Goal: Transaction & Acquisition: Download file/media

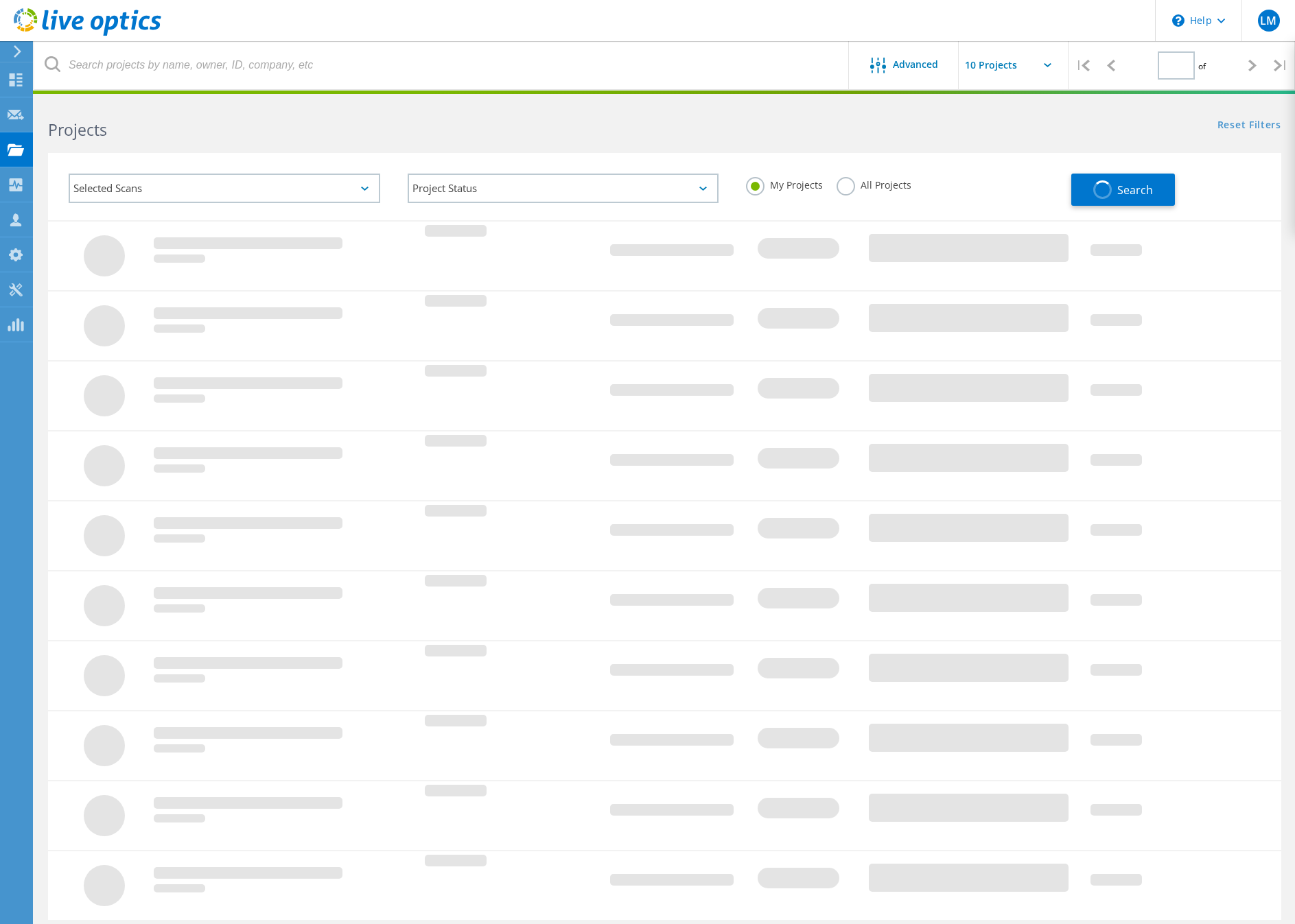
type input "1"
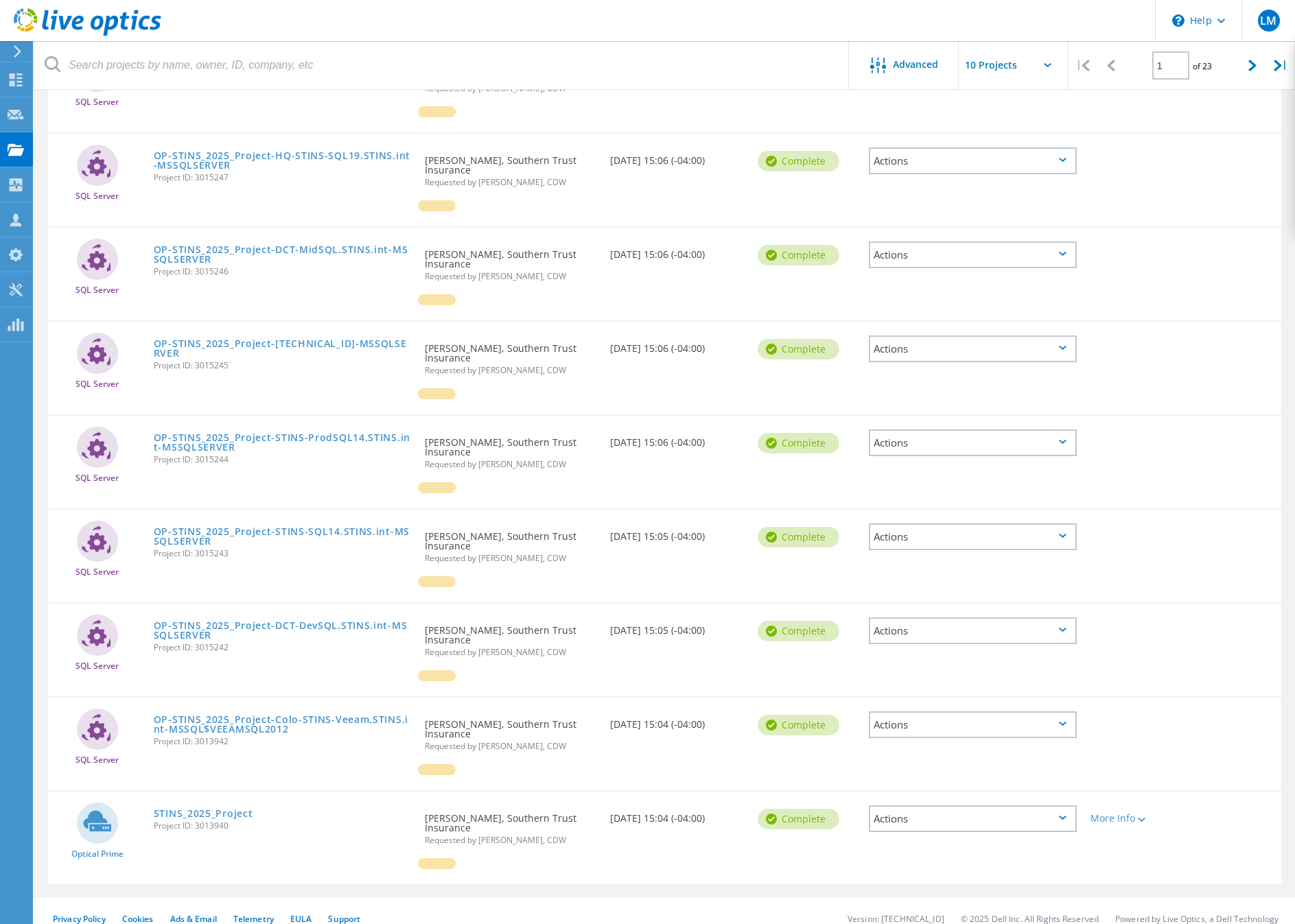
scroll to position [322, 0]
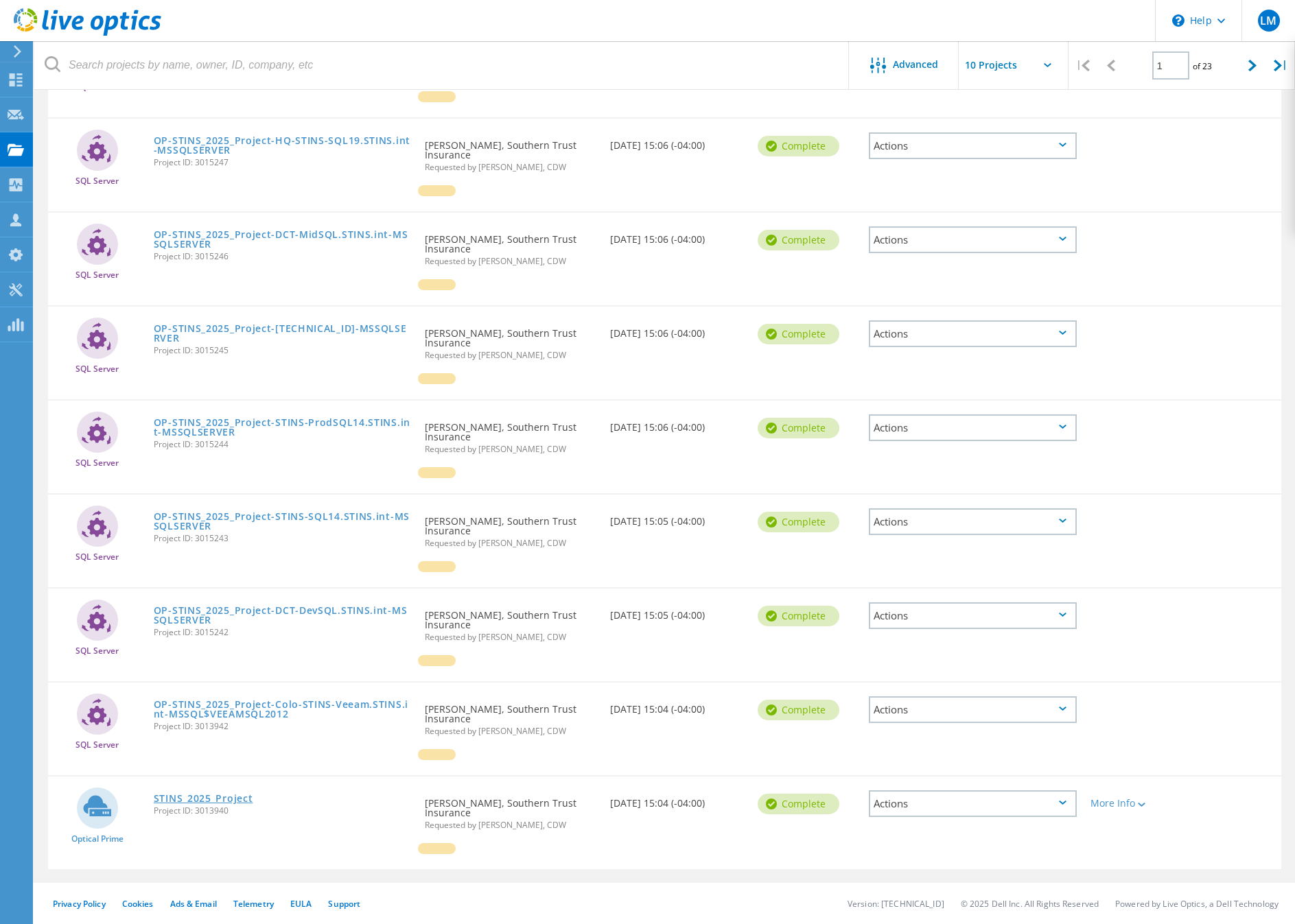
click at [209, 801] on link "STINS_2025_Project" at bounding box center [204, 799] width 99 height 10
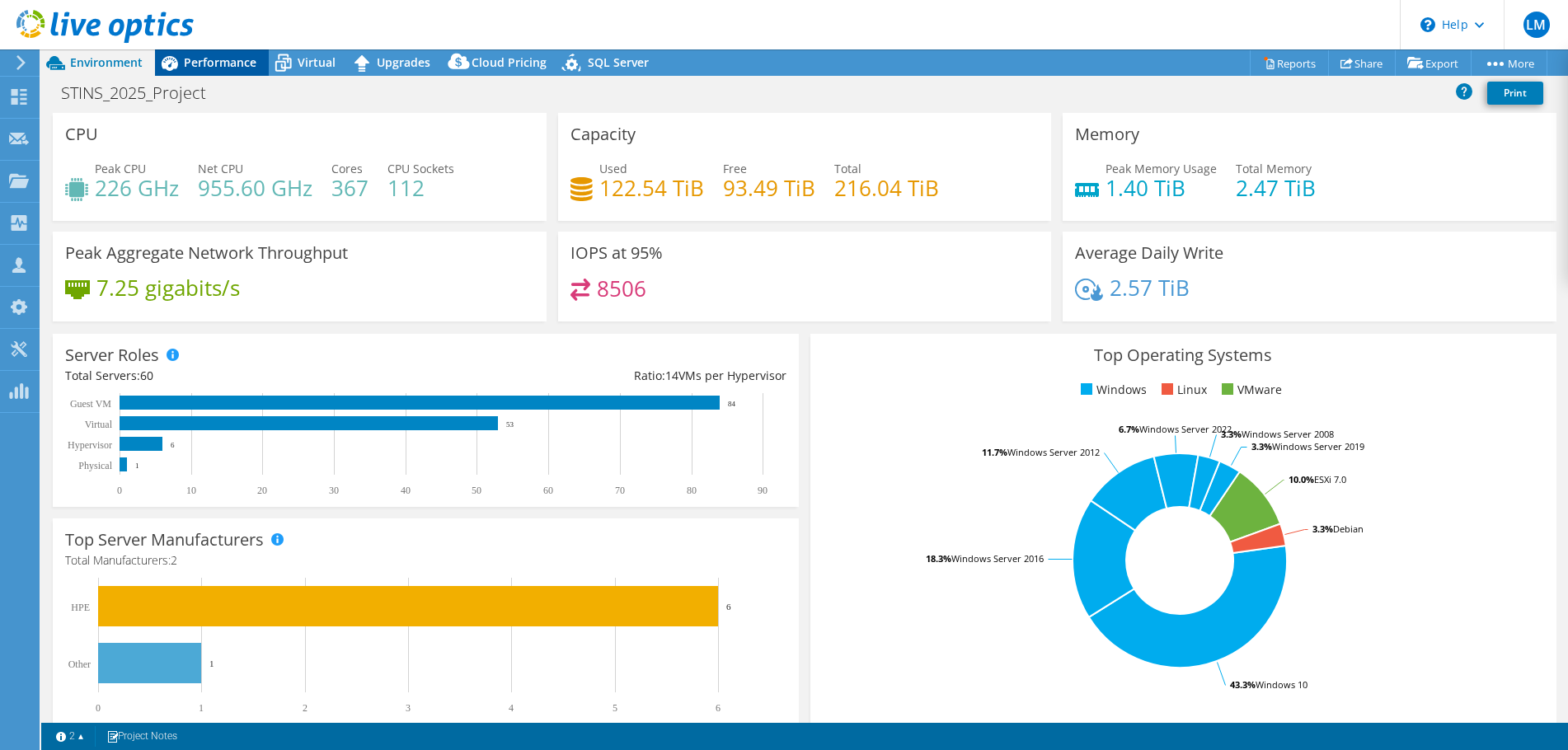
click at [227, 55] on span "Performance" at bounding box center [220, 63] width 73 height 16
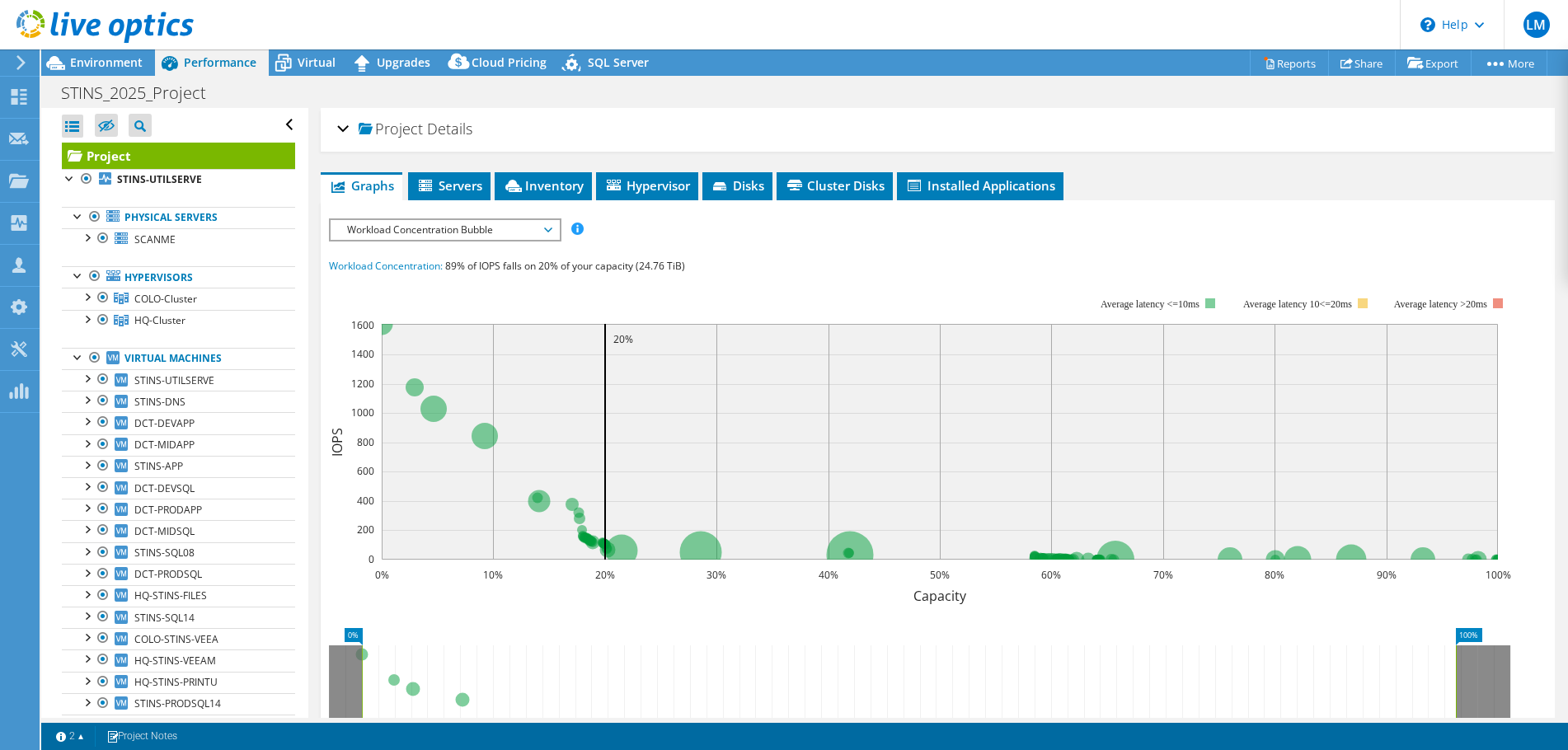
click at [443, 142] on h2 "Project Details" at bounding box center [405, 128] width 135 height 33
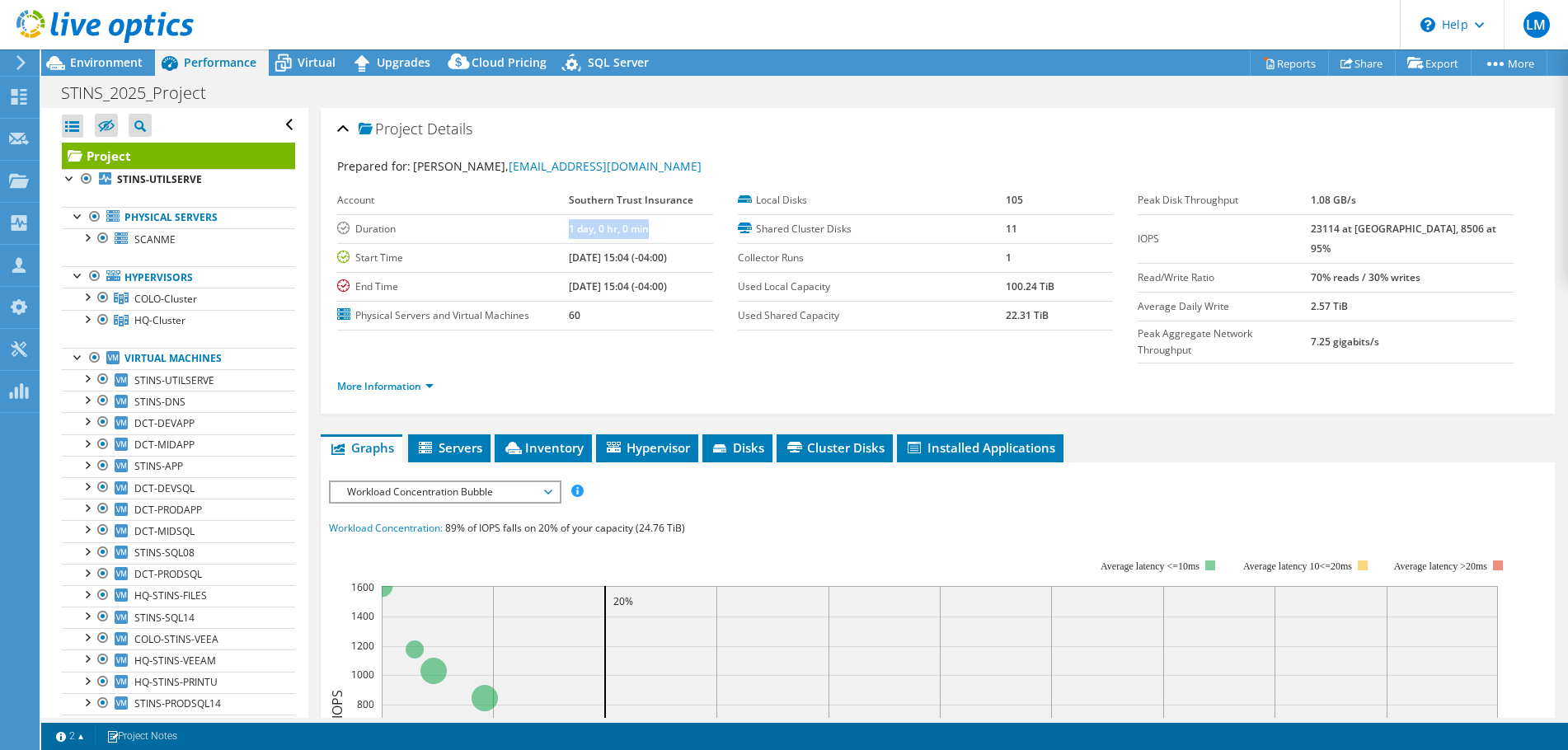
drag, startPoint x: 561, startPoint y: 230, endPoint x: 659, endPoint y: 229, distance: 98.0
click at [659, 229] on tr "Duration 1 day, 0 hr, 0 min" at bounding box center [525, 228] width 376 height 29
click at [643, 231] on b "1 day, 0 hr, 0 min" at bounding box center [609, 229] width 80 height 14
drag, startPoint x: 561, startPoint y: 233, endPoint x: 653, endPoint y: 233, distance: 92.0
click at [653, 233] on tr "Duration 1 day, 0 hr, 0 min" at bounding box center [525, 228] width 376 height 29
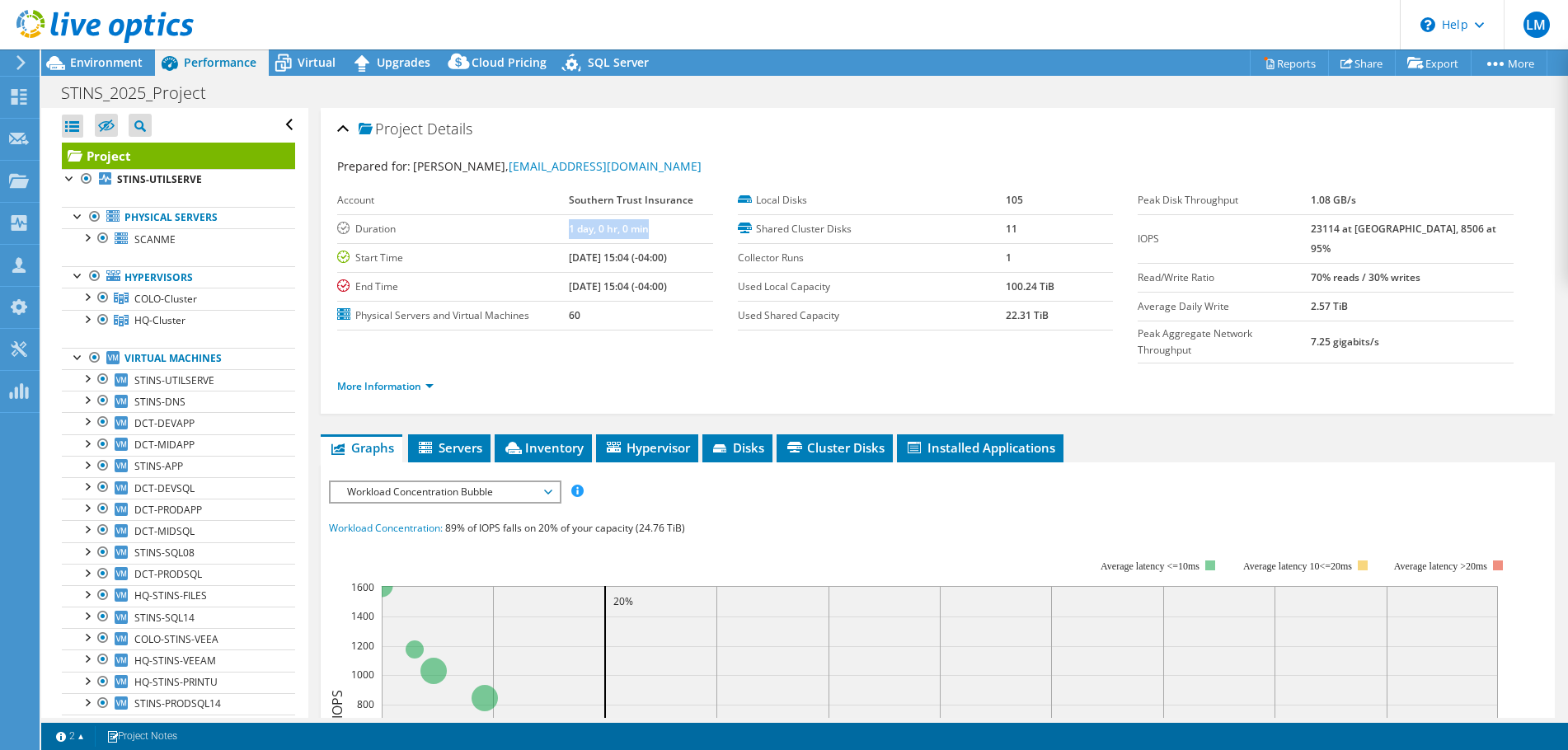
click at [90, 24] on use at bounding box center [105, 26] width 177 height 33
click at [26, 68] on icon at bounding box center [21, 63] width 12 height 15
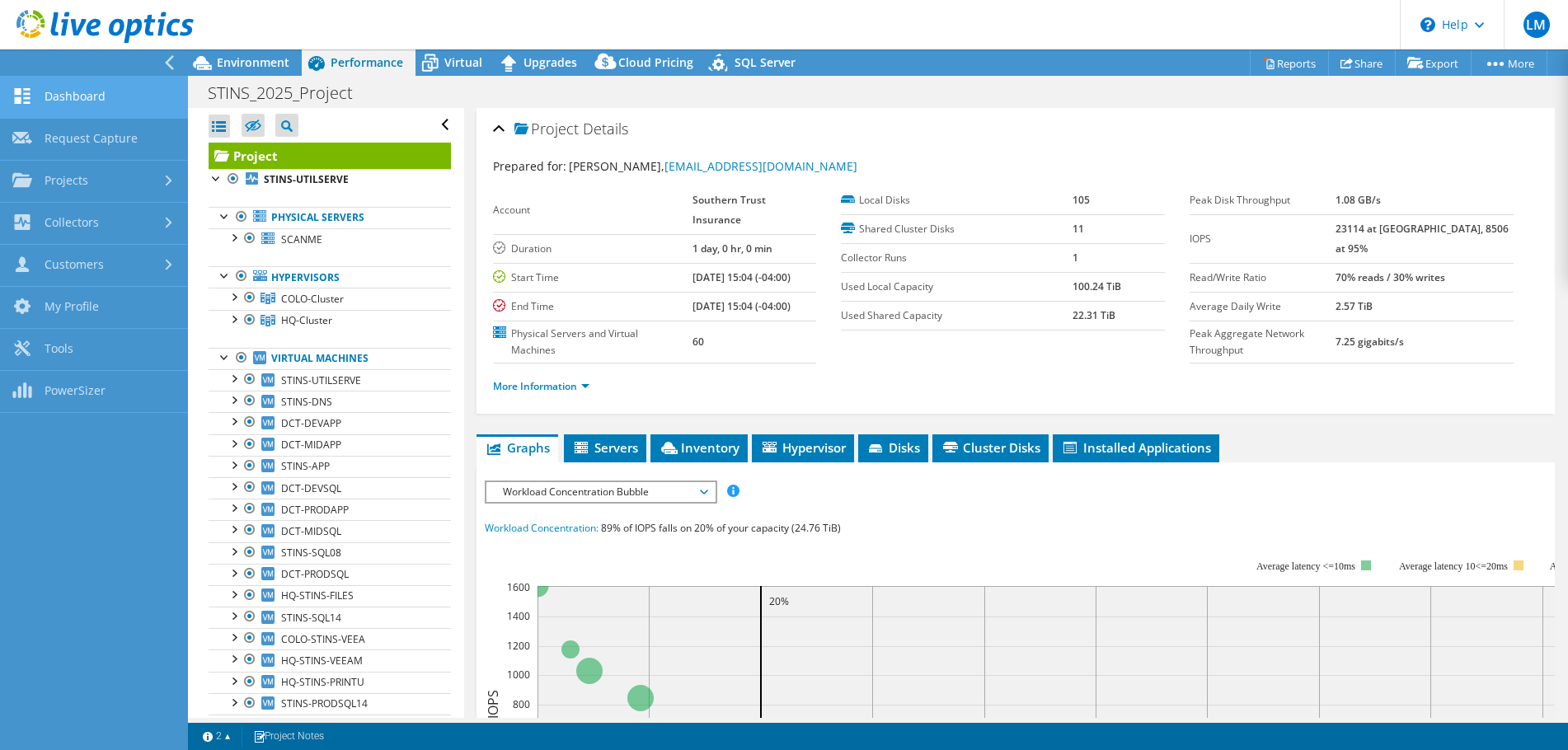
click at [82, 98] on link "Dashboard" at bounding box center [94, 97] width 188 height 42
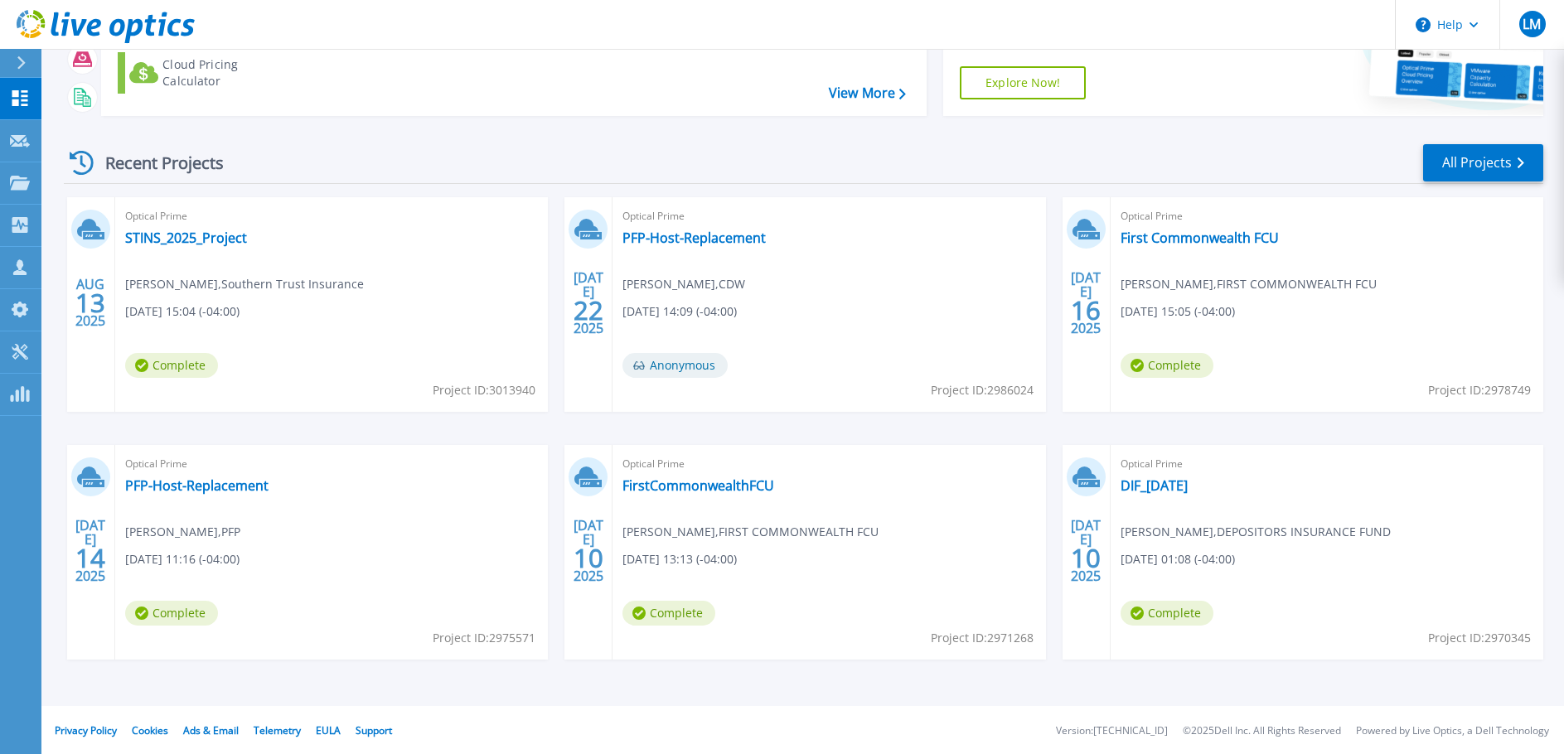
scroll to position [164, 0]
click at [884, 90] on link "View More" at bounding box center [867, 92] width 77 height 16
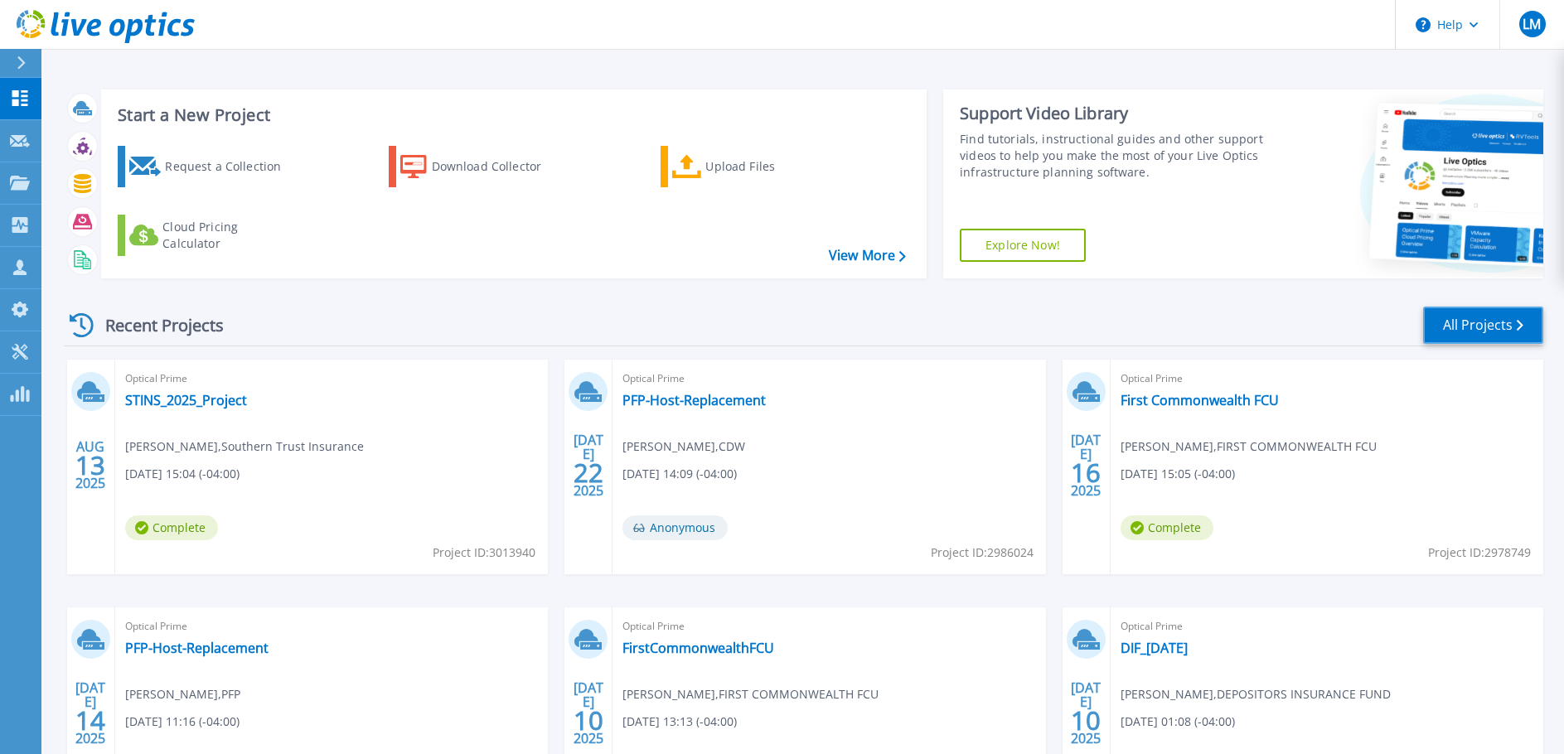
click at [1470, 338] on link "All Projects" at bounding box center [1483, 325] width 120 height 37
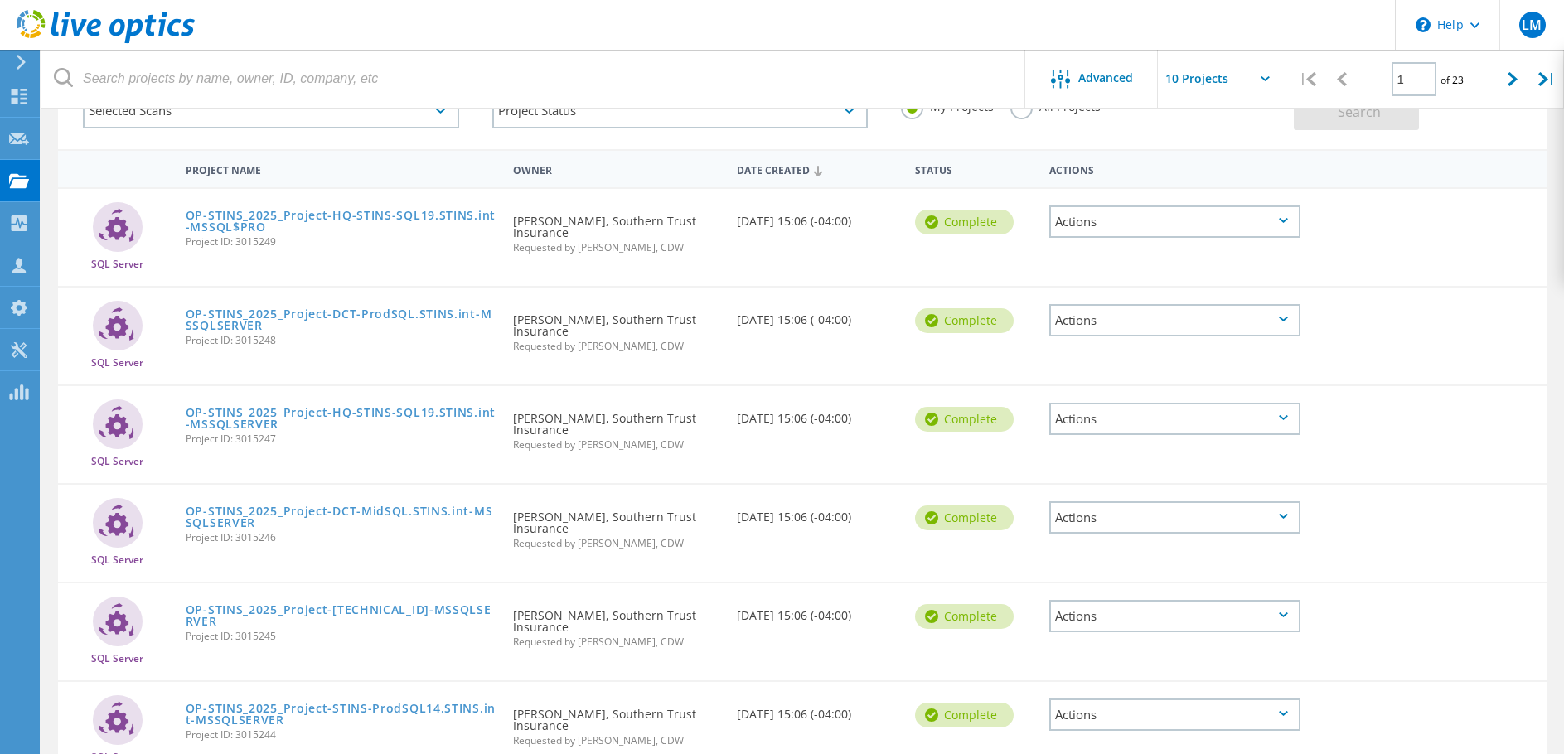
scroll to position [22, 0]
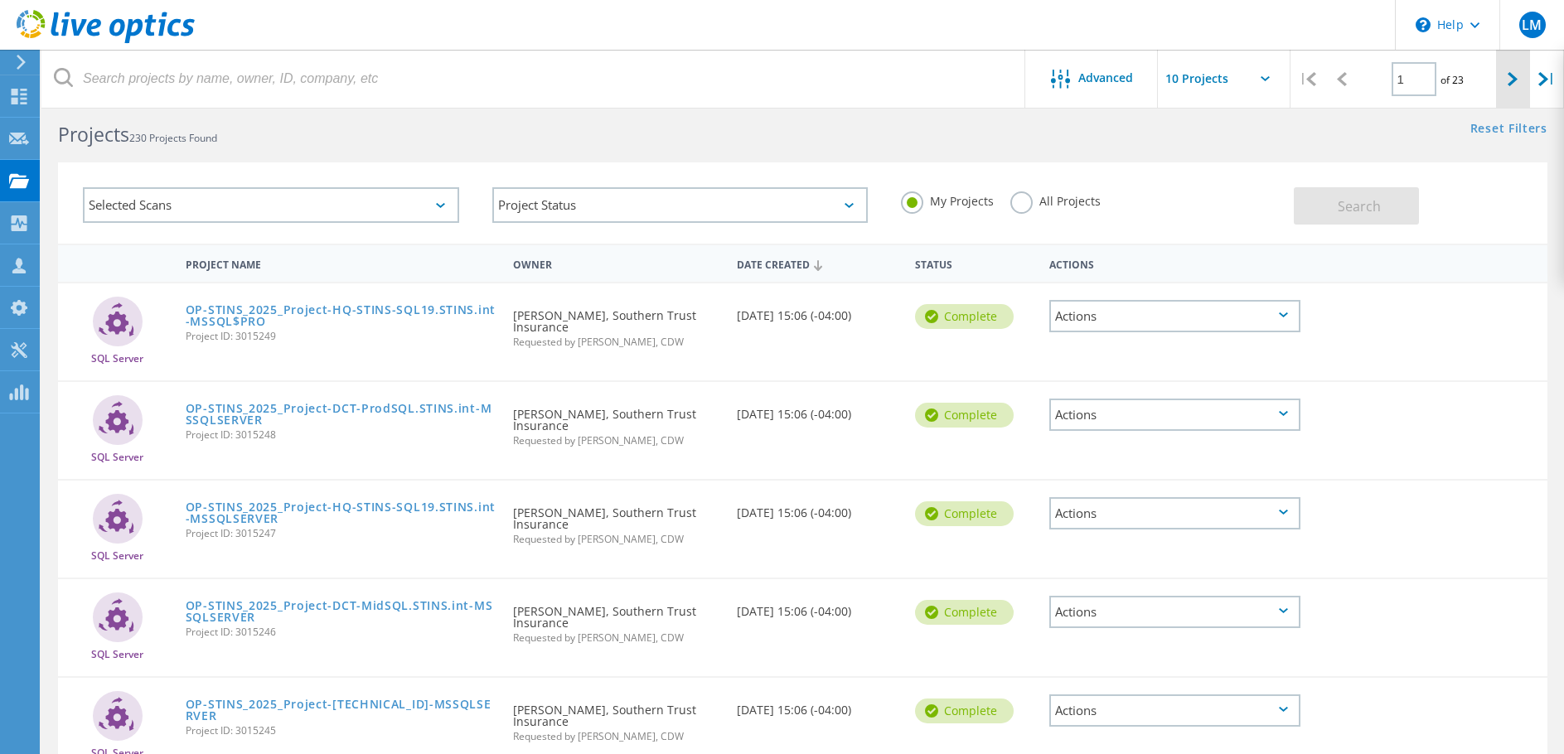
click at [1506, 77] on div at bounding box center [1513, 79] width 34 height 59
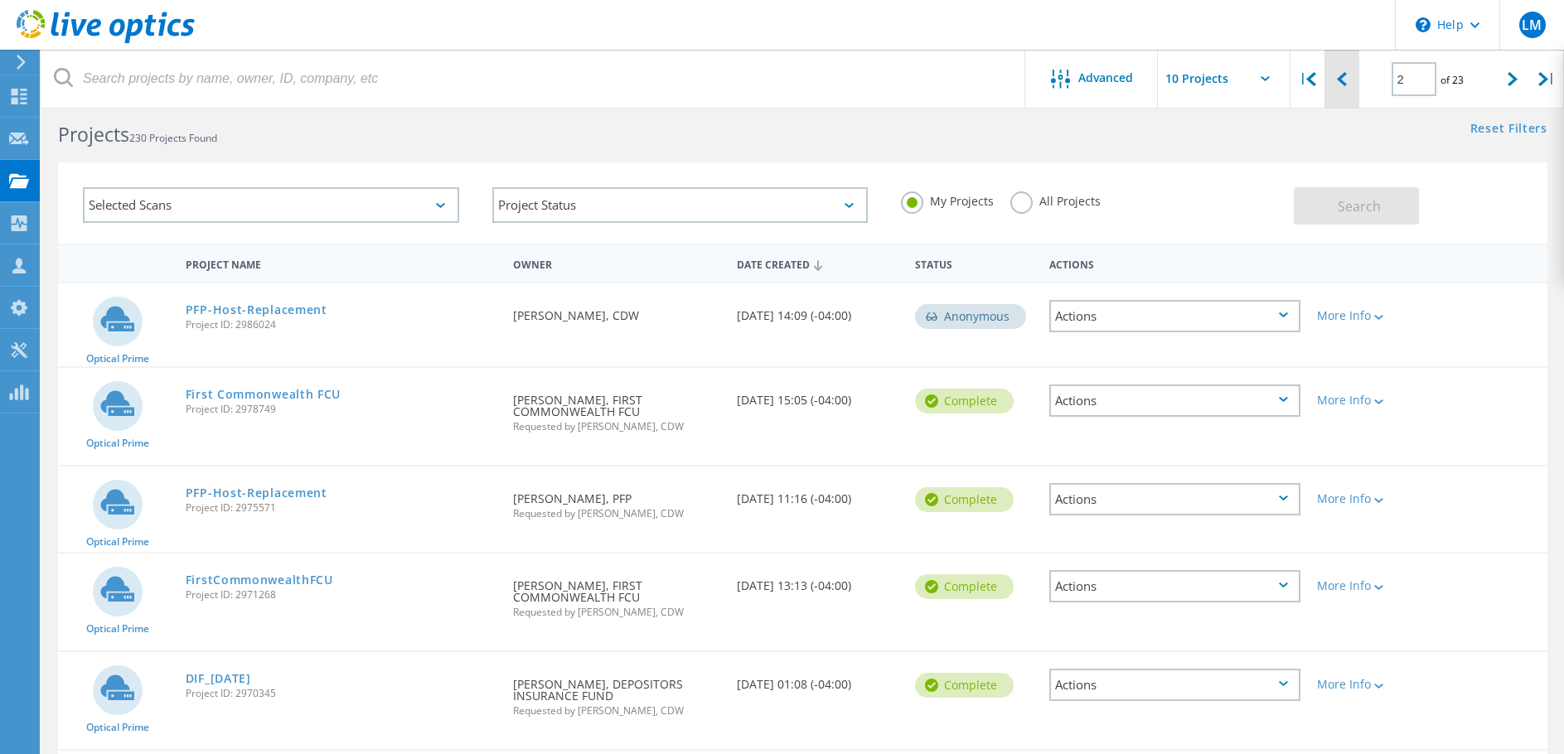
click at [1350, 81] on div at bounding box center [1341, 79] width 34 height 59
type input "1"
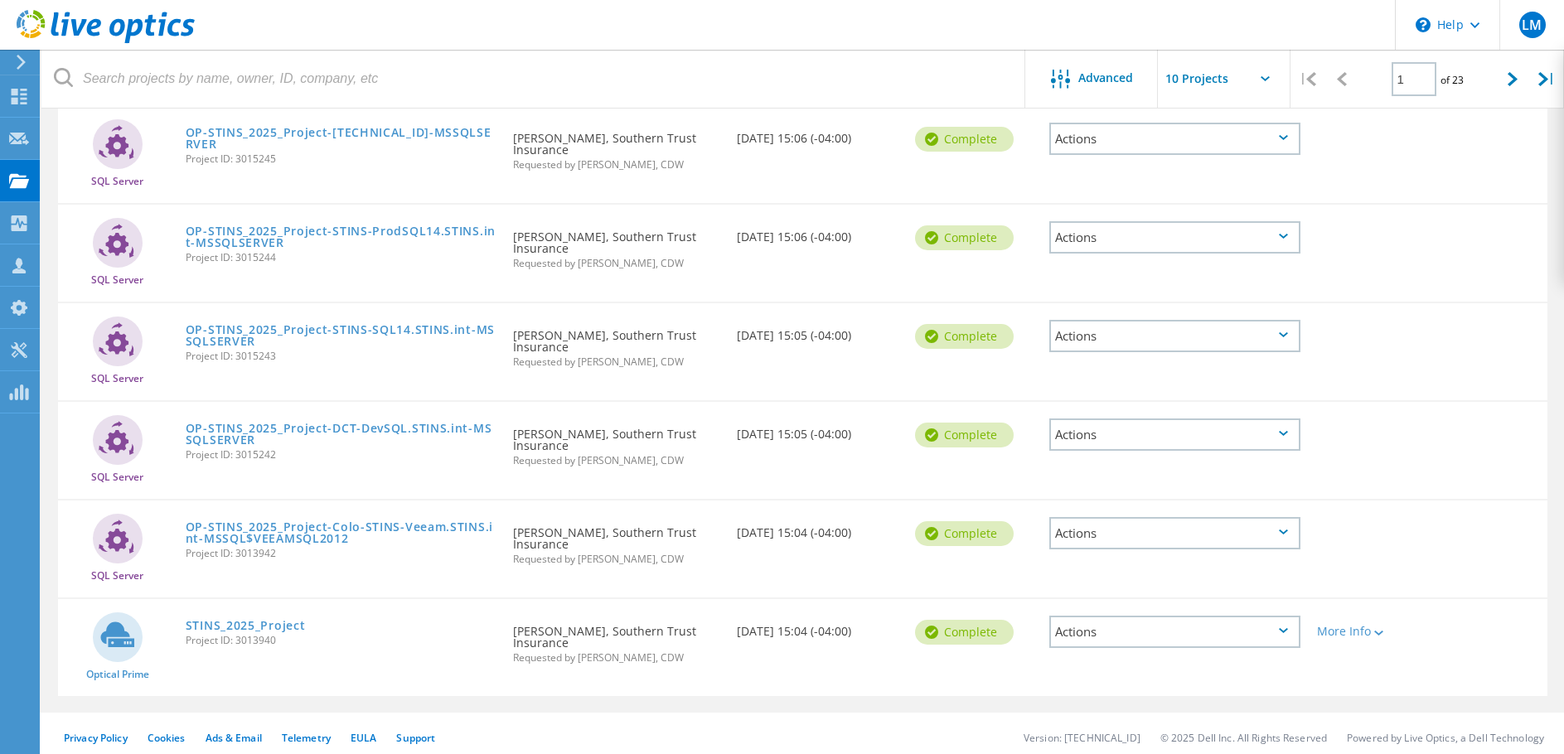
scroll to position [602, 0]
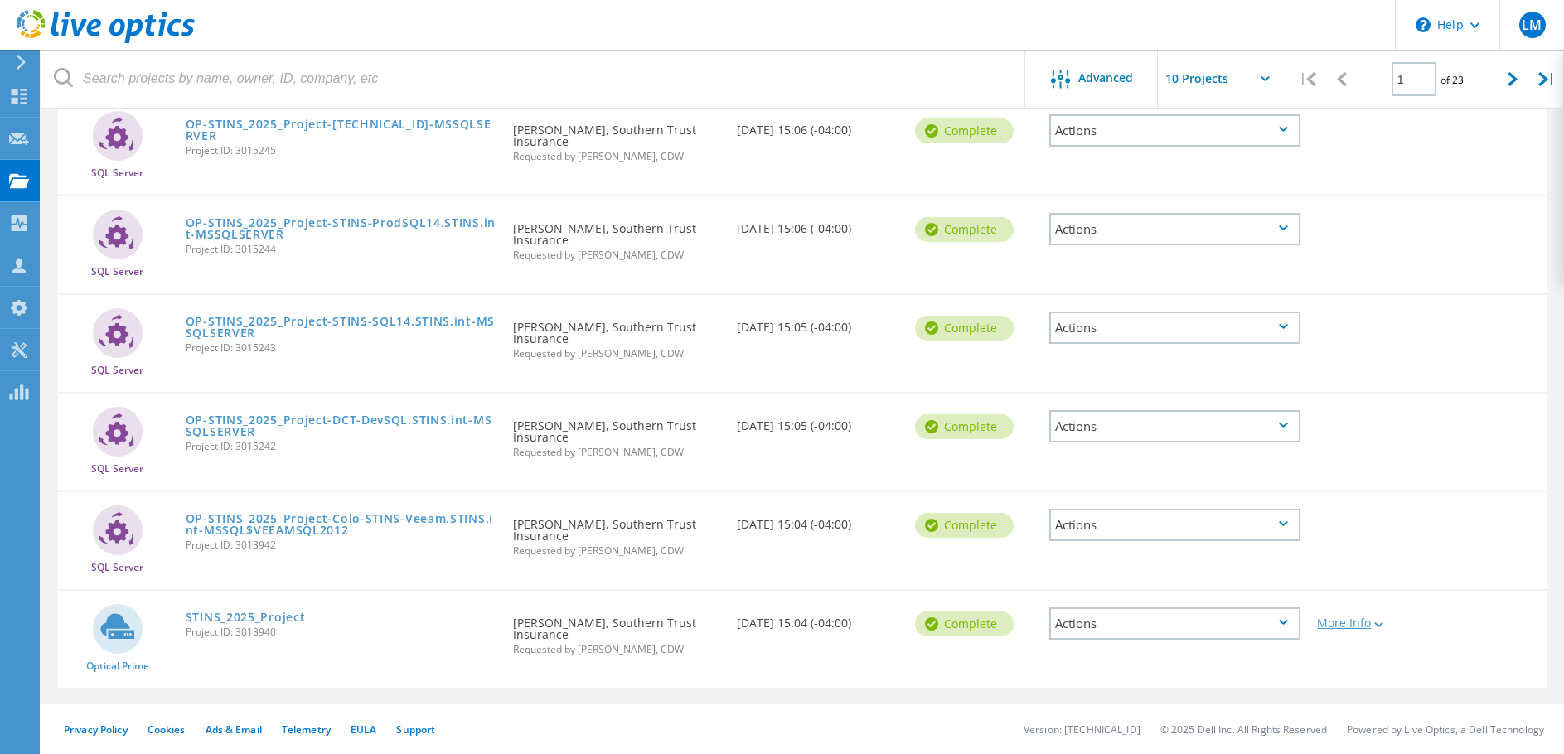
click at [1359, 623] on div "More Info" at bounding box center [1368, 623] width 103 height 12
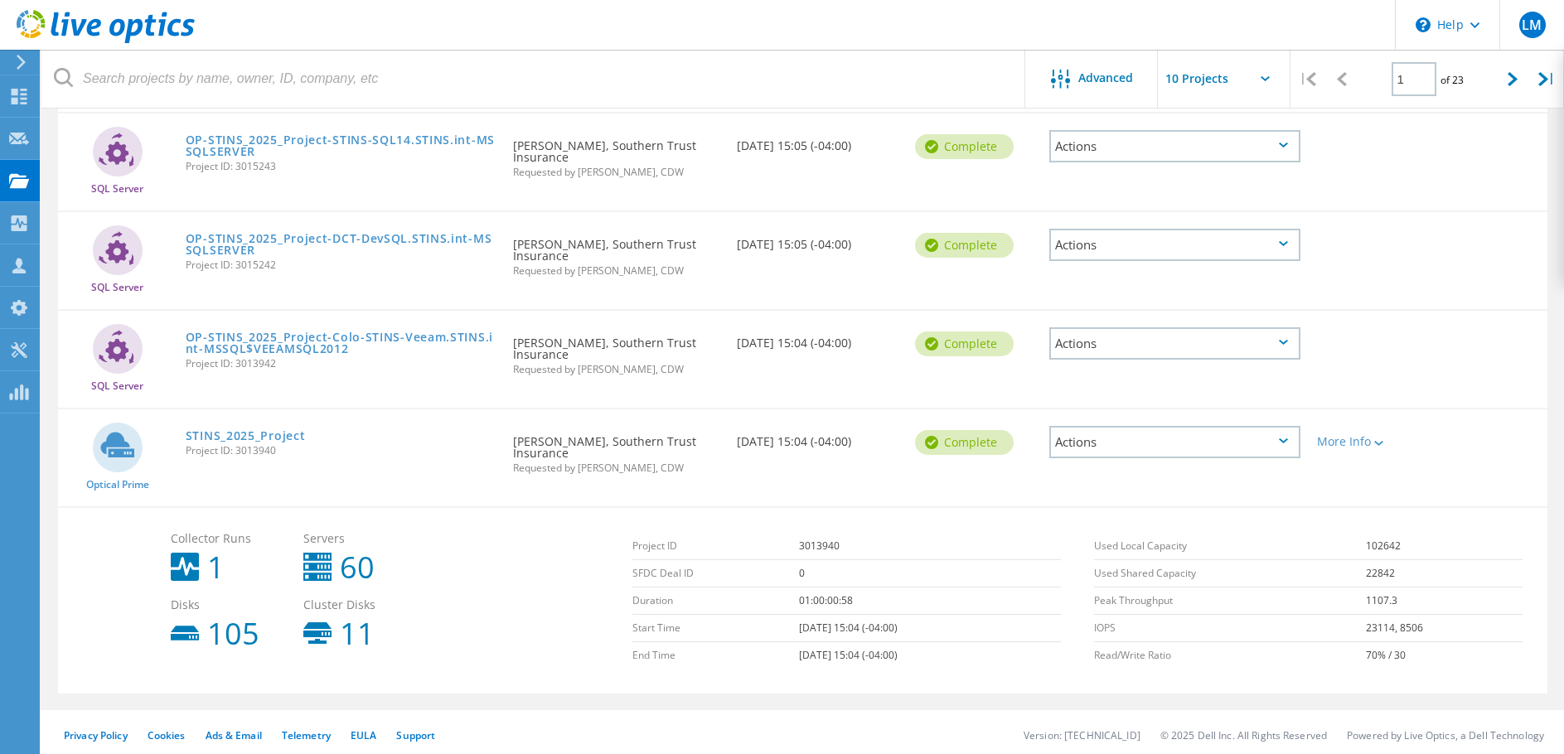
scroll to position [790, 0]
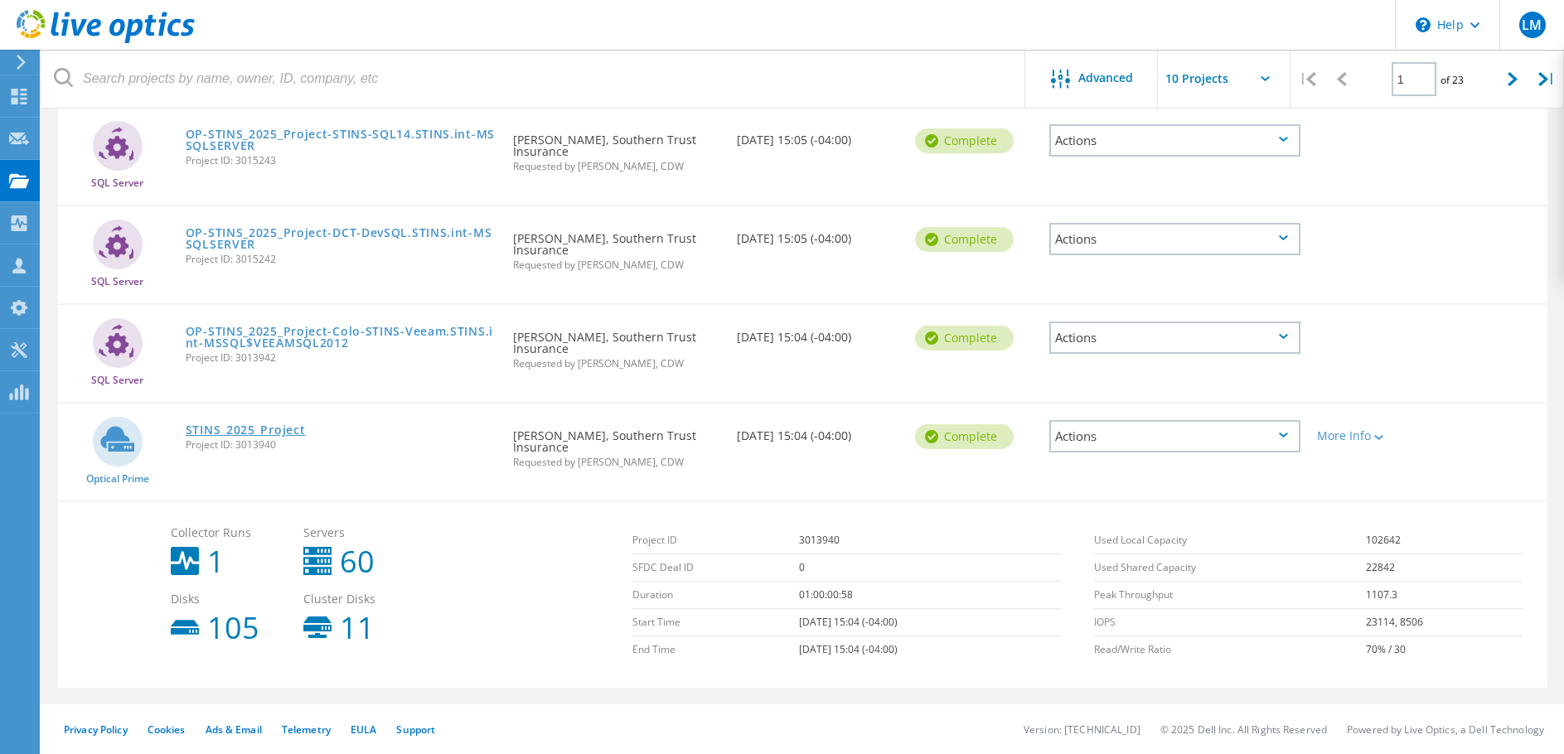
click at [272, 431] on link "STINS_2025_Project" at bounding box center [246, 430] width 120 height 12
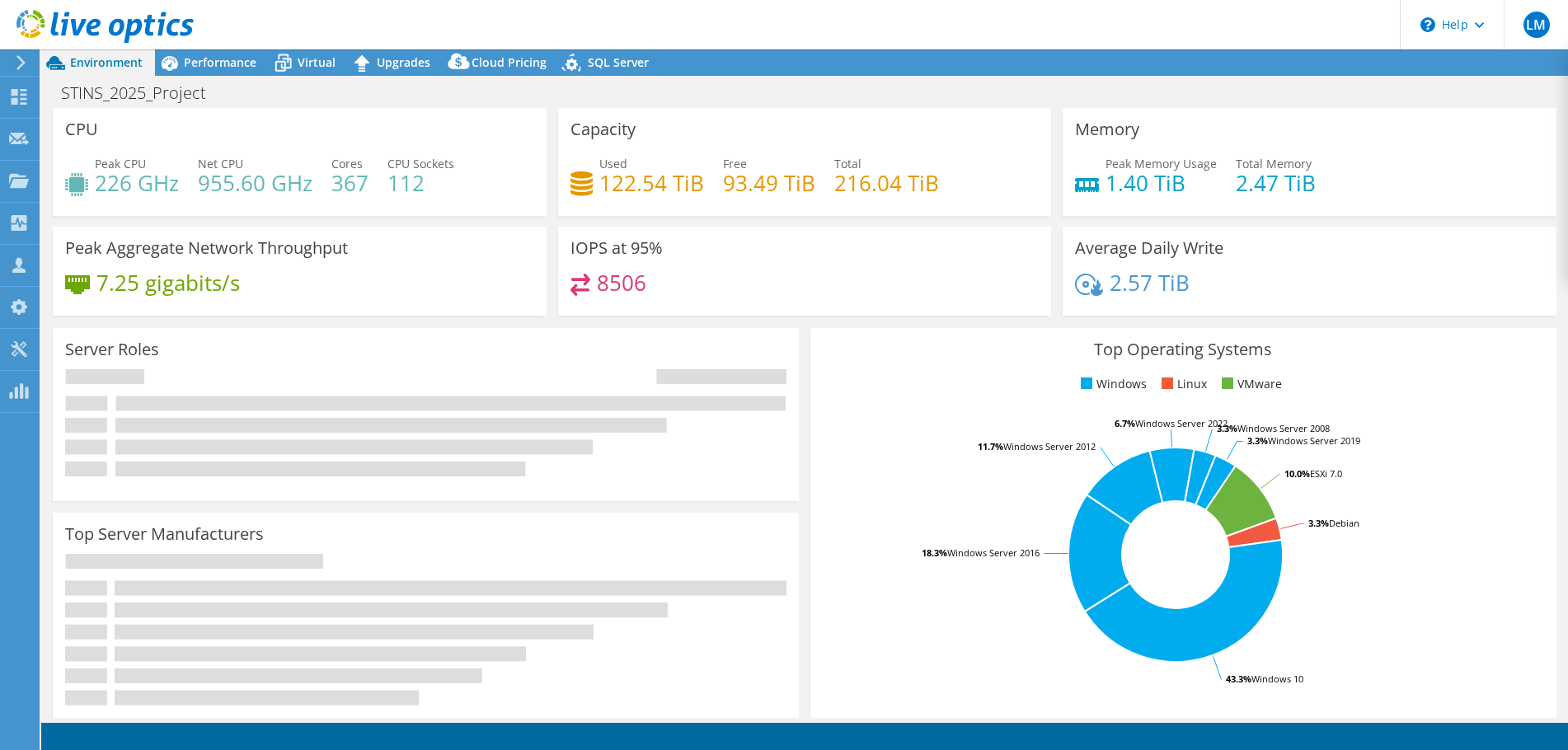
select select "USD"
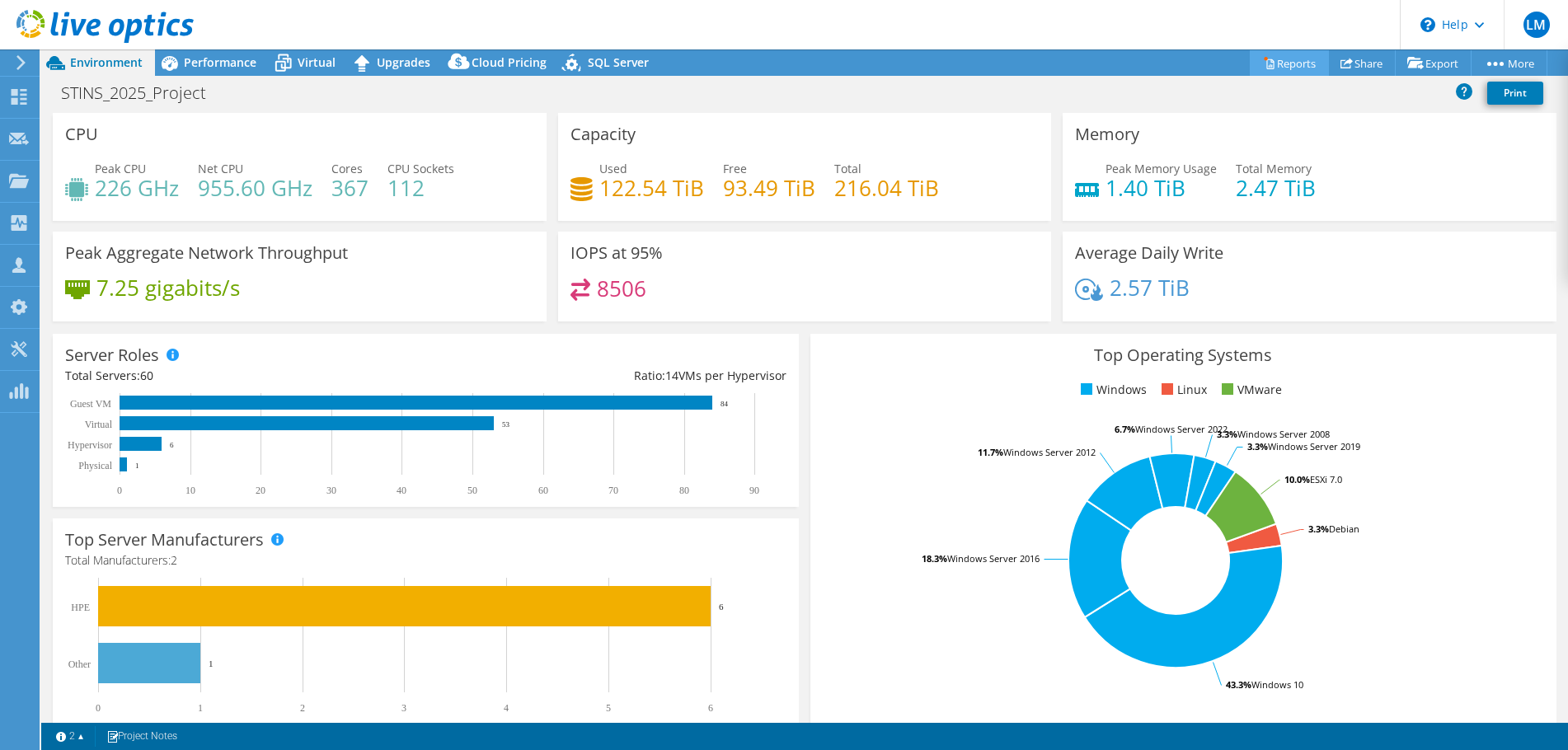
click at [1301, 68] on link "Reports" at bounding box center [1289, 64] width 80 height 26
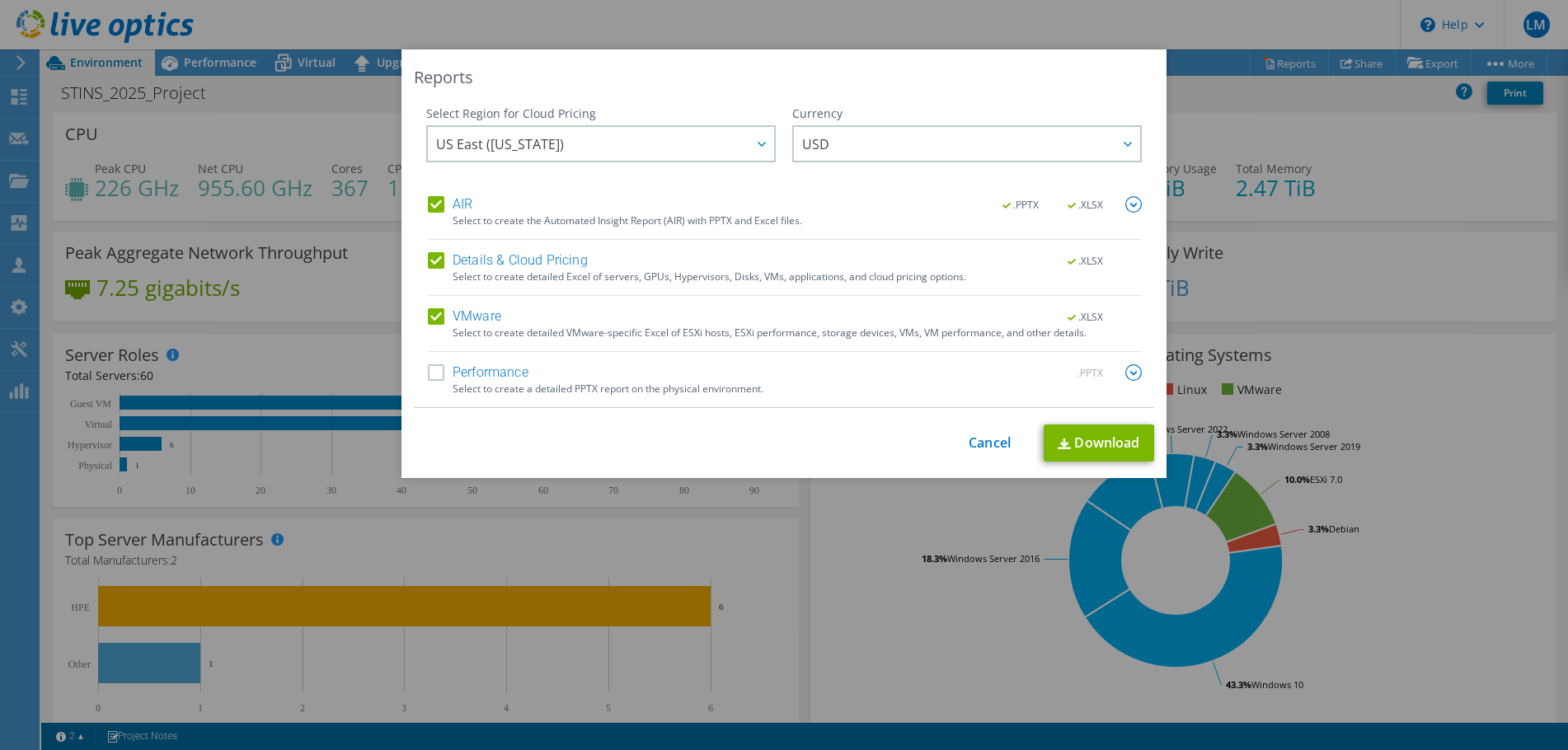
click at [437, 370] on label "Performance" at bounding box center [478, 372] width 100 height 17
click at [0, 0] on input "Performance" at bounding box center [0, 0] width 0 height 0
click at [1095, 448] on link "Download" at bounding box center [1098, 443] width 110 height 37
click at [983, 446] on link "Cancel" at bounding box center [990, 444] width 42 height 16
